Goal: Manage account settings

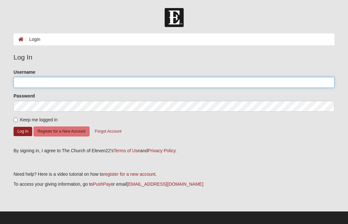
click at [244, 82] on input "Username" at bounding box center [174, 82] width 321 height 11
click at [242, 83] on input "Username" at bounding box center [174, 82] width 321 height 11
type input "Hullingers"
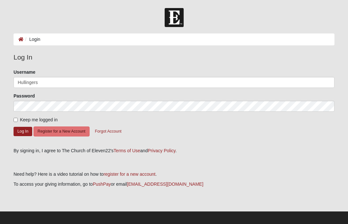
click at [23, 131] on button "Log In" at bounding box center [23, 131] width 19 height 9
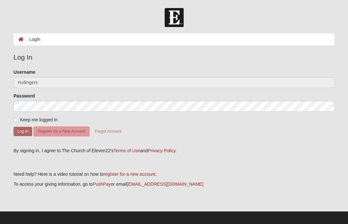
click at [178, 166] on p at bounding box center [174, 164] width 321 height 7
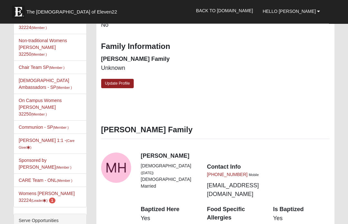
scroll to position [238, 0]
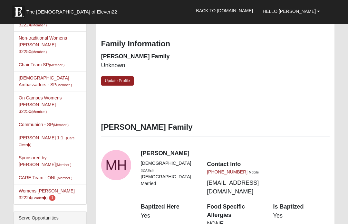
click at [66, 188] on link "Womens [PERSON_NAME] 32224 (Leader ) 1" at bounding box center [47, 194] width 56 height 12
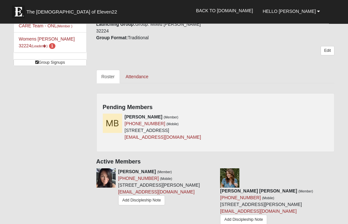
scroll to position [249, 0]
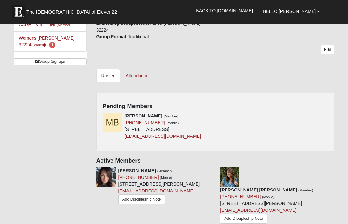
click at [215, 114] on icon at bounding box center [213, 116] width 5 height 5
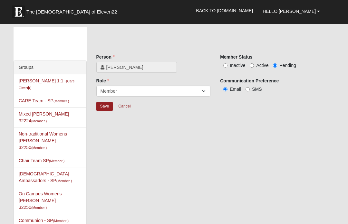
click at [250, 65] on input "Active" at bounding box center [252, 65] width 4 height 4
radio input "true"
click at [109, 104] on input "Save" at bounding box center [104, 106] width 17 height 9
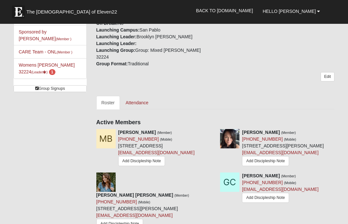
scroll to position [216, 0]
